Goal: Task Accomplishment & Management: Complete application form

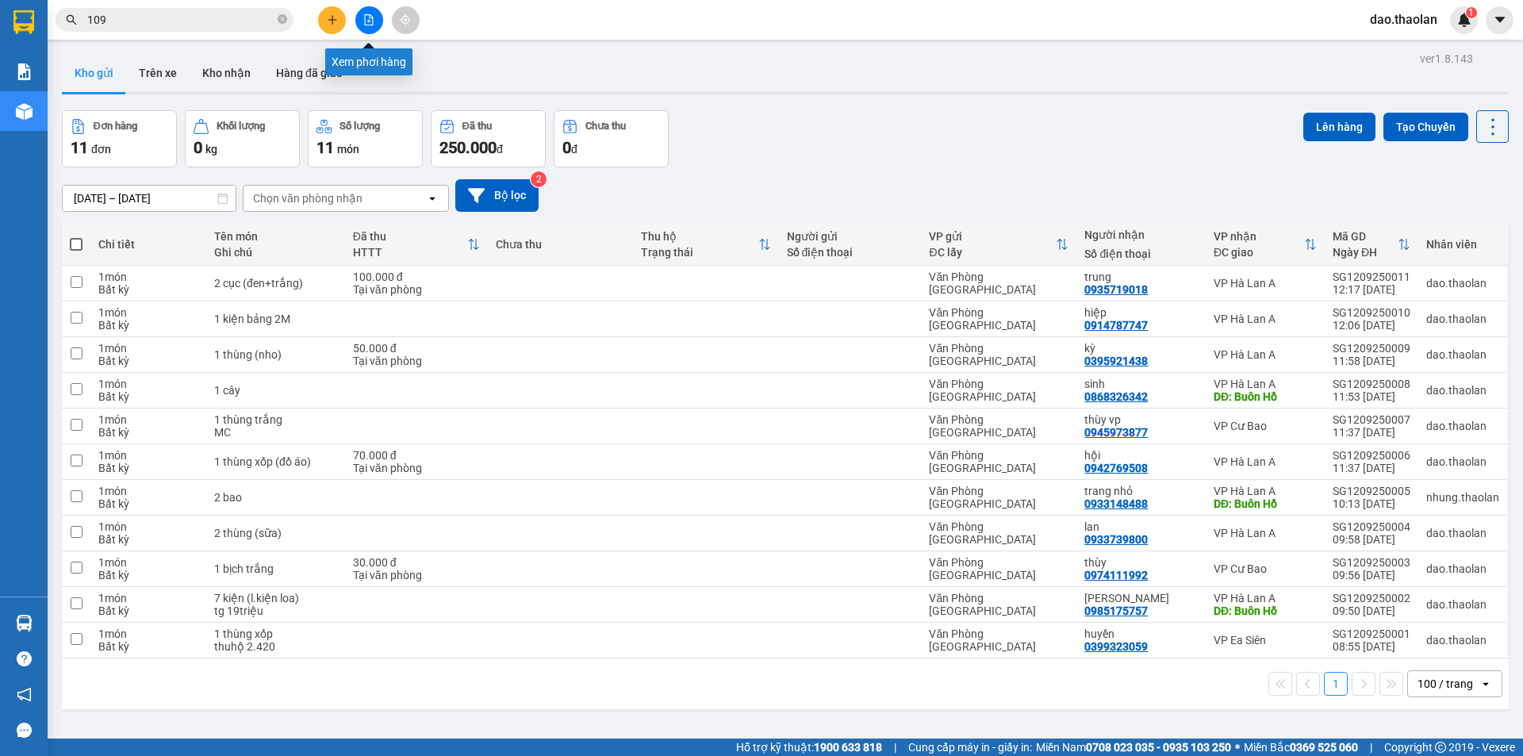
click at [332, 17] on icon "plus" at bounding box center [331, 19] width 1 height 9
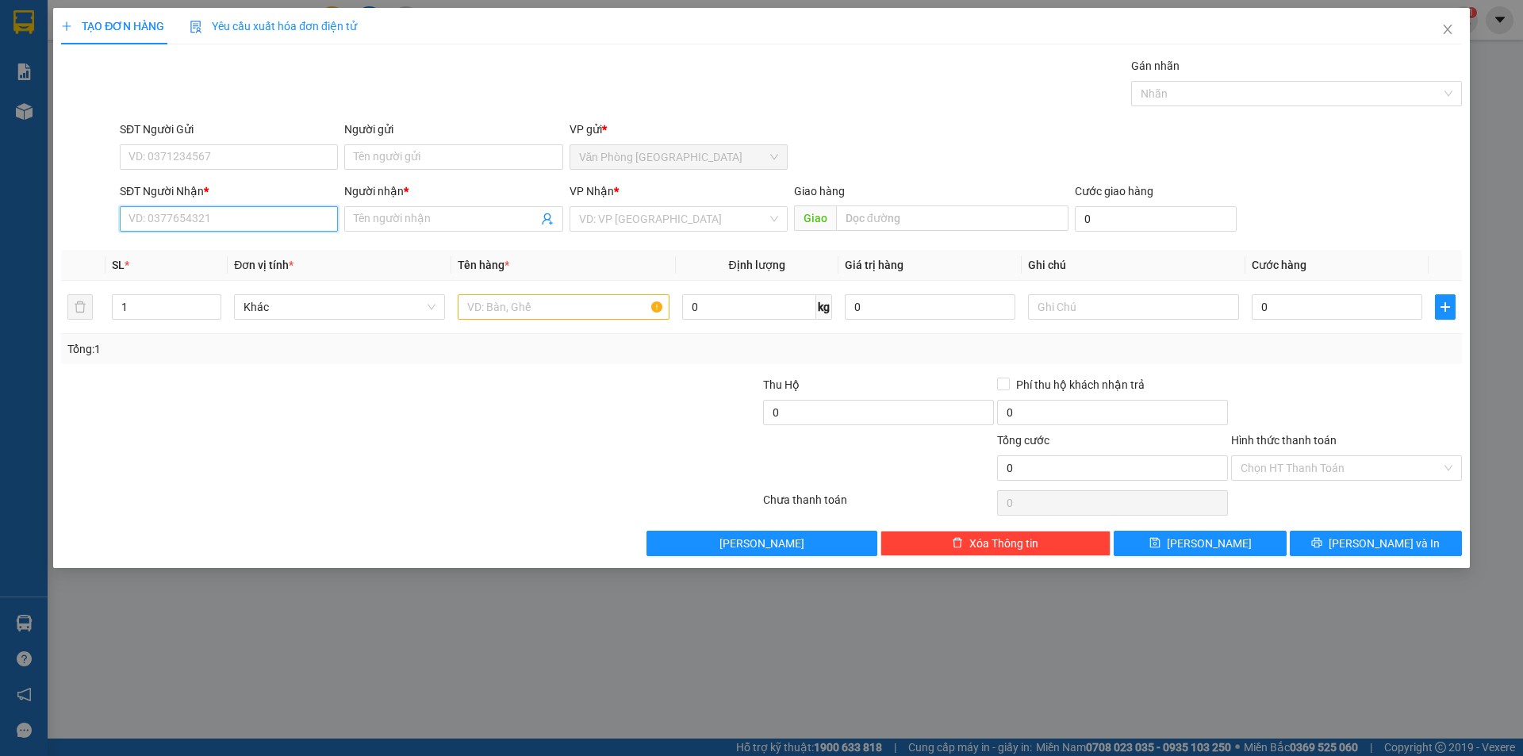
click at [207, 217] on input "SĐT Người Nhận *" at bounding box center [229, 218] width 218 height 25
type input "0328423504"
click at [247, 247] on div "0328423504 - thuận" at bounding box center [228, 250] width 199 height 17
type input "thuận"
type input "0328423504"
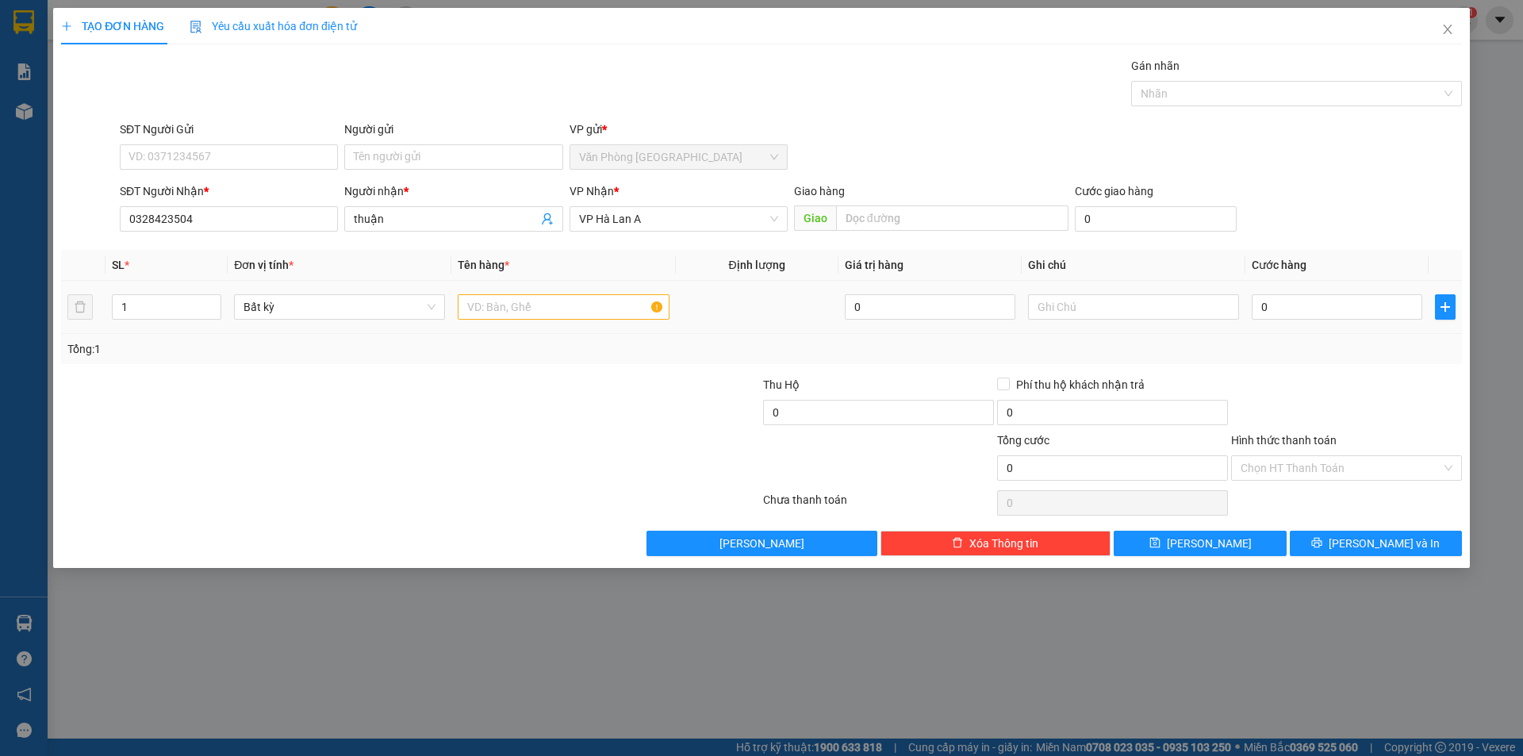
click at [510, 291] on div at bounding box center [563, 307] width 211 height 32
click at [504, 305] on input "text" at bounding box center [563, 306] width 211 height 25
type input "ư"
type input "w"
type input "e"
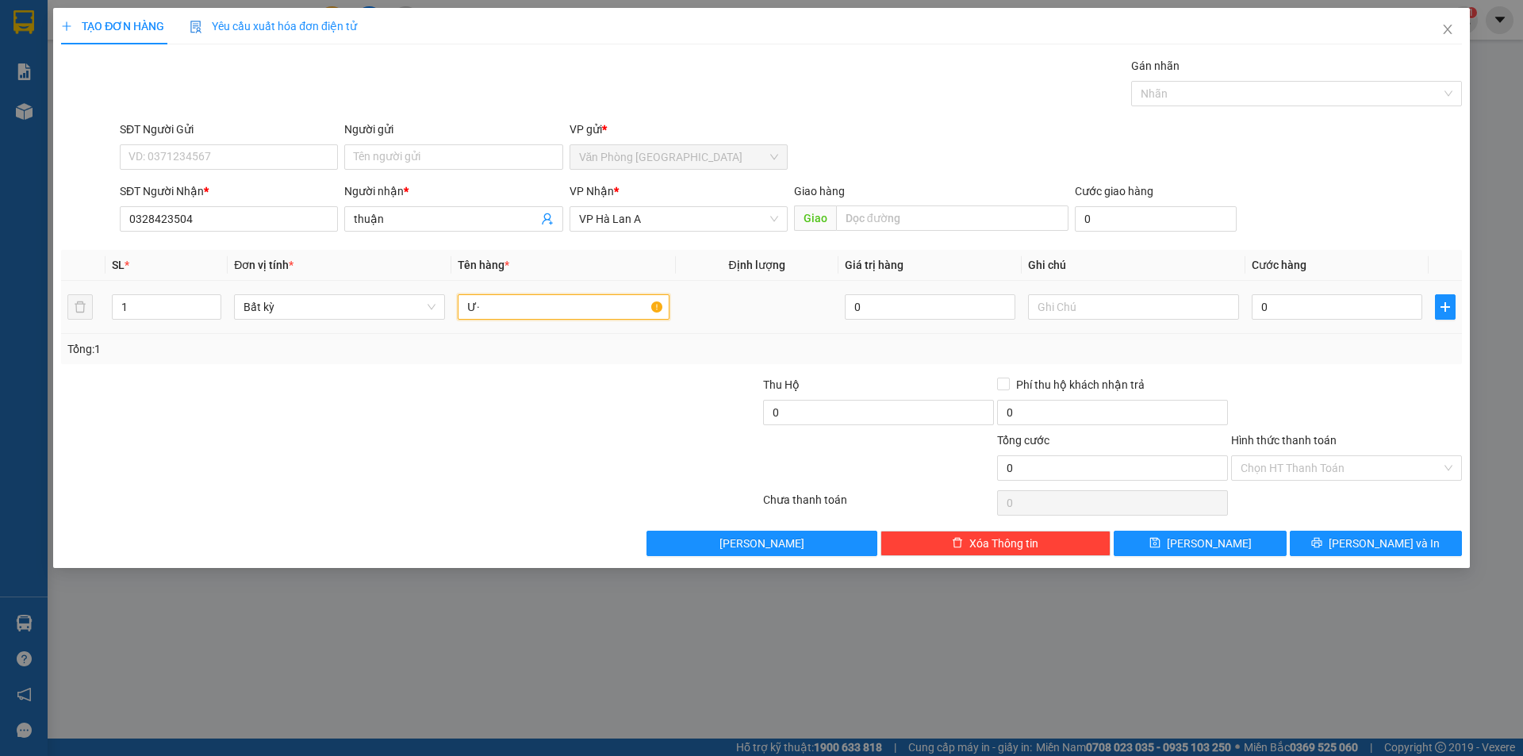
type input "Ư"
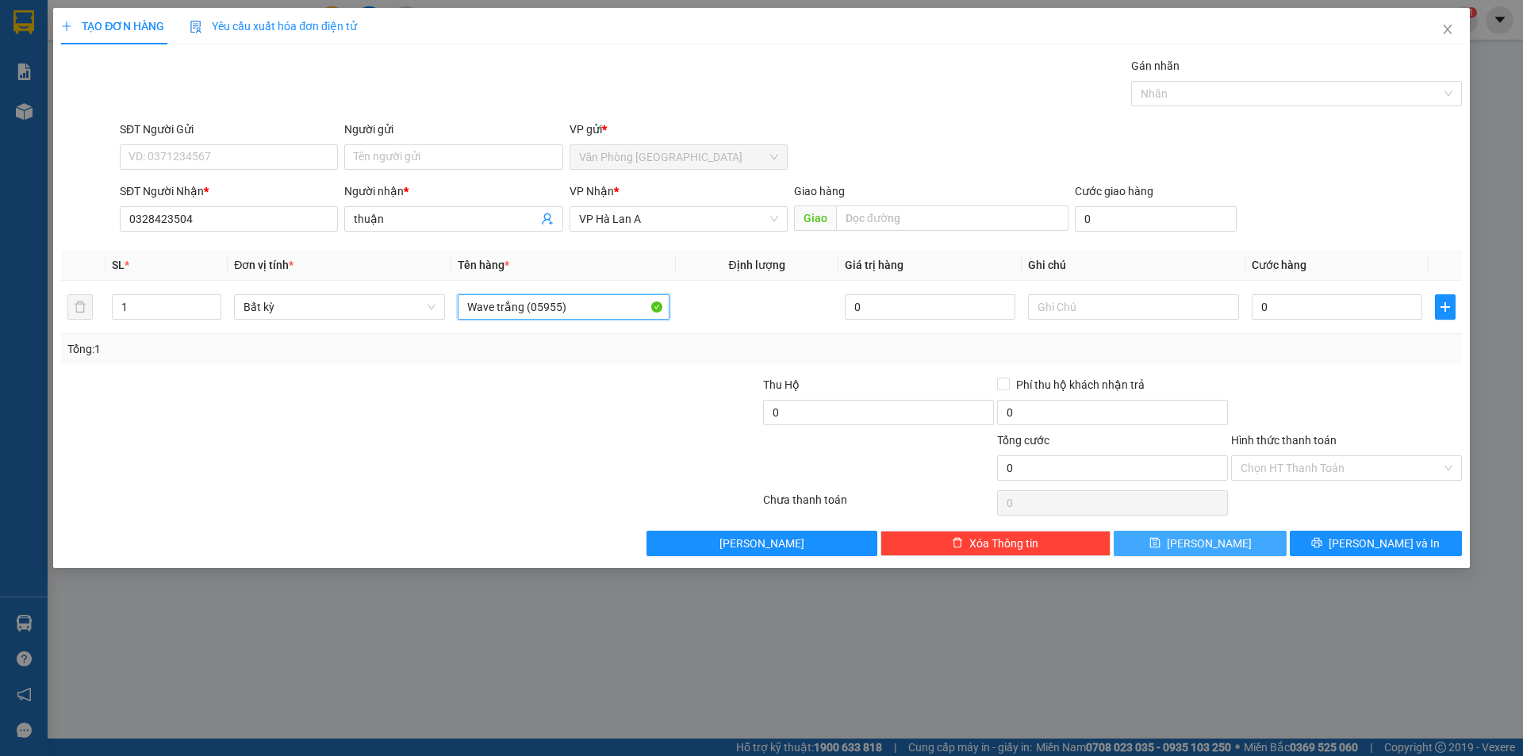
type input "Wave trắng (05955)"
click at [1159, 538] on icon "save" at bounding box center [1154, 543] width 10 height 10
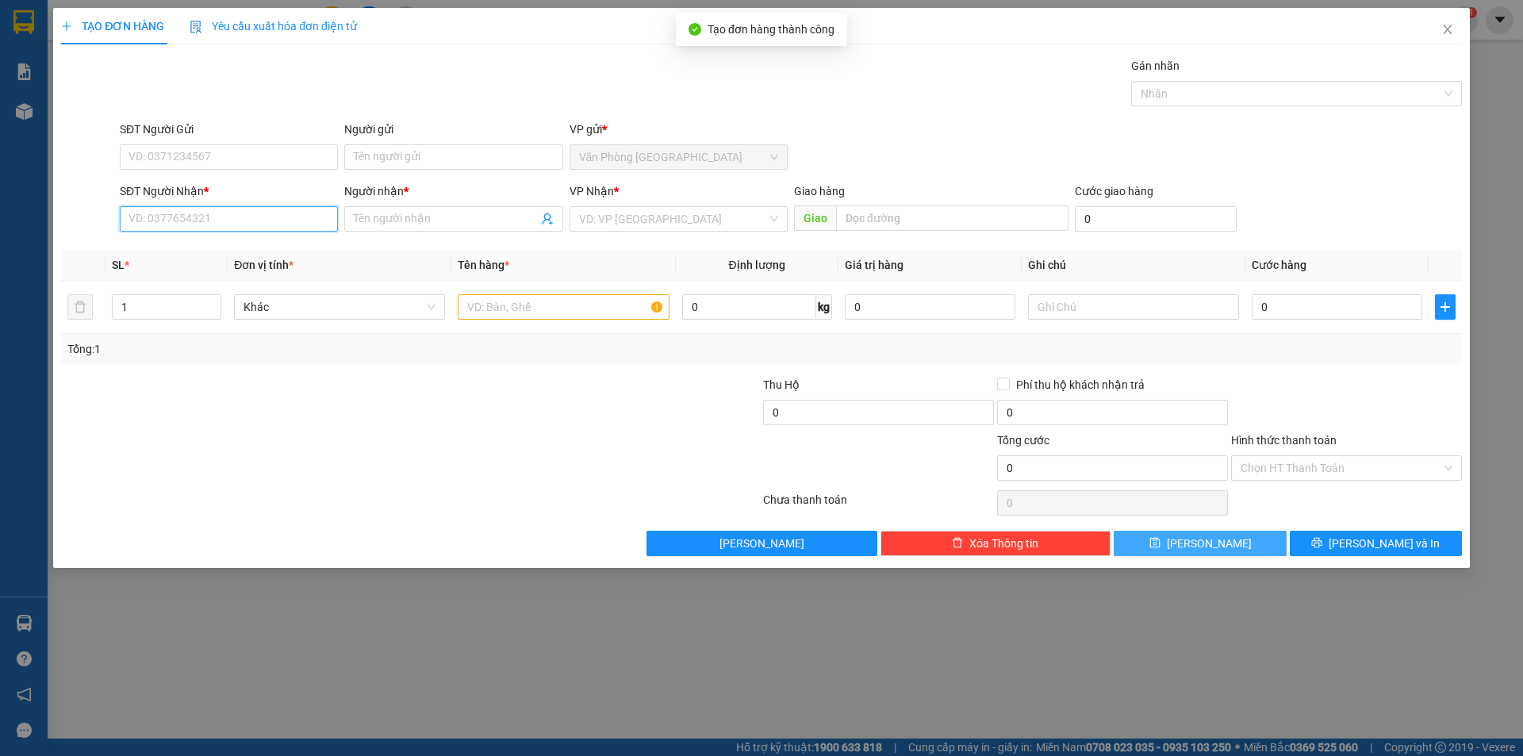
click at [140, 217] on input "SĐT Người Nhận *" at bounding box center [229, 218] width 218 height 25
type input "0945814966"
click at [201, 250] on div "0945814966 - đăng" at bounding box center [228, 250] width 199 height 17
type input "đăng"
type input "0945814966"
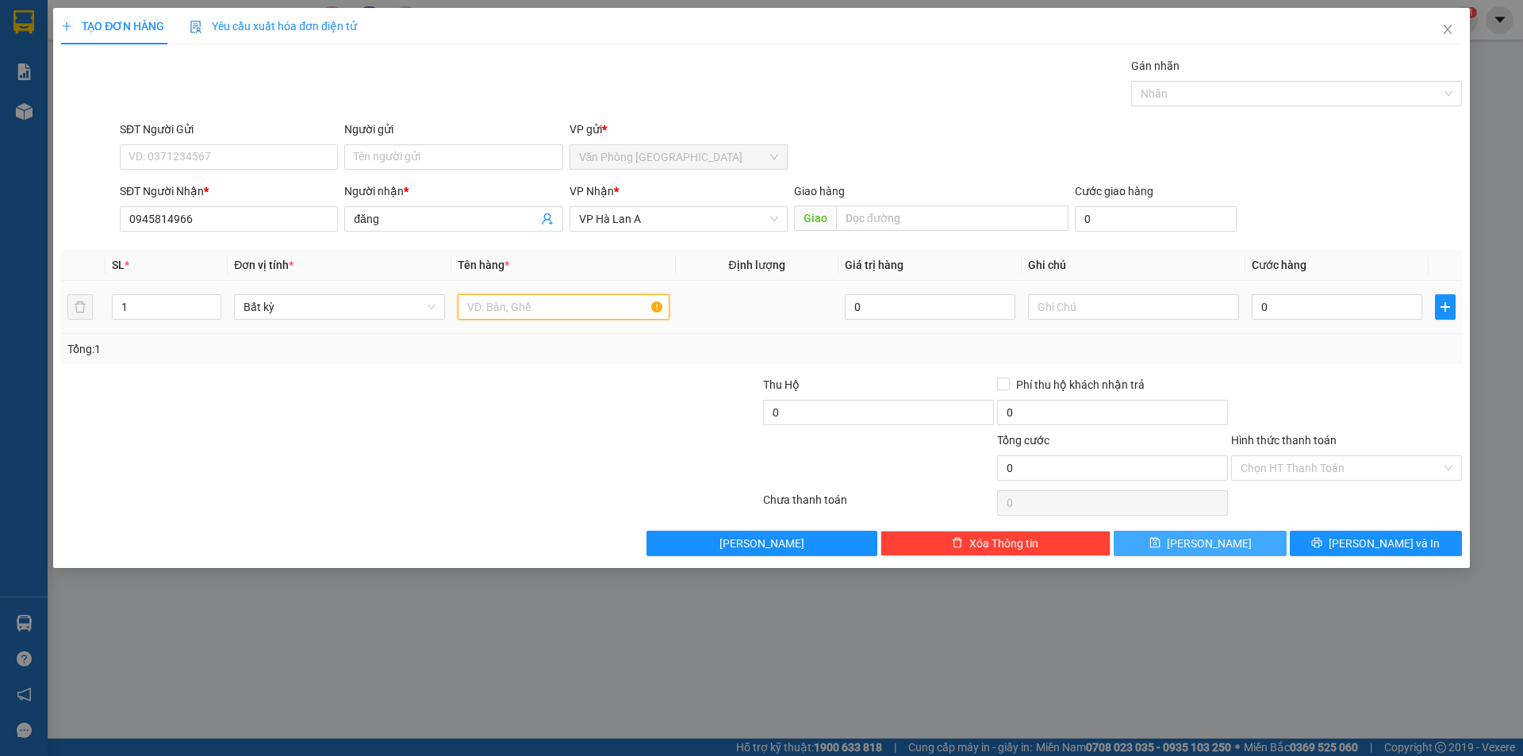
click at [604, 303] on input "text" at bounding box center [563, 306] width 211 height 25
type input "SHi trắng (44079)"
click at [1135, 313] on input "text" at bounding box center [1133, 306] width 211 height 25
type input "cước 500k"
click at [1147, 532] on button "[PERSON_NAME]" at bounding box center [1199, 543] width 172 height 25
